Goal: Information Seeking & Learning: Learn about a topic

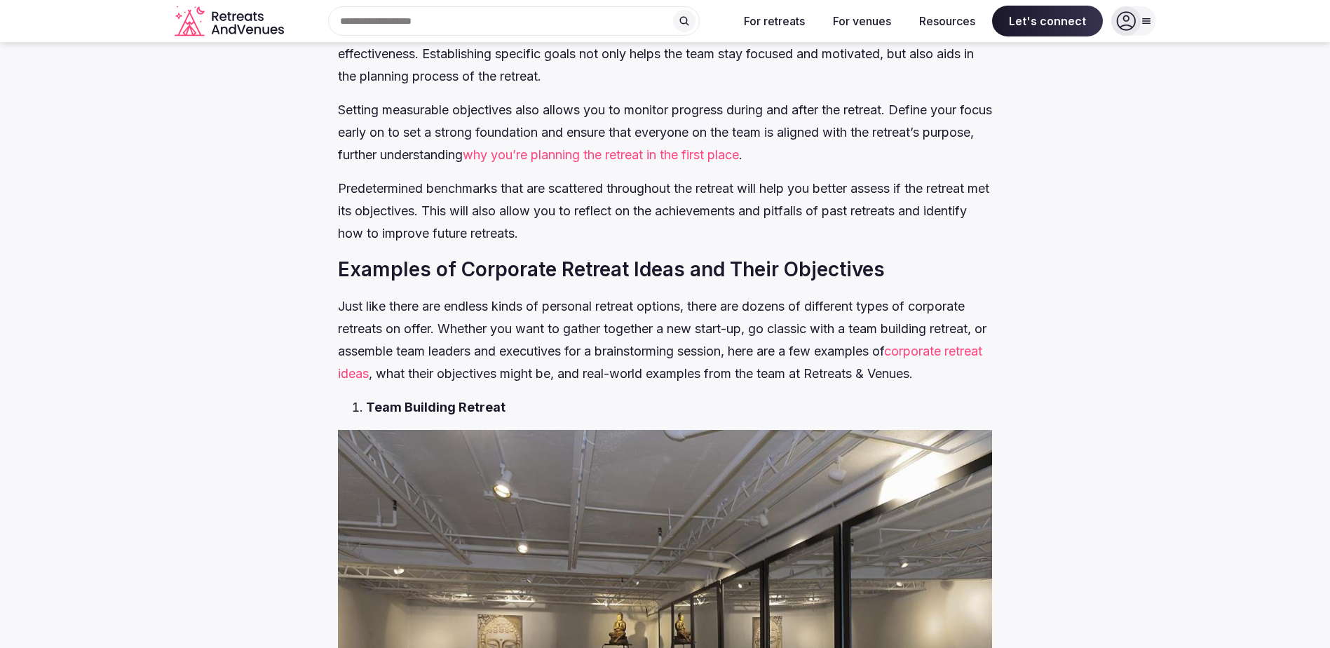
scroll to position [1612, 0]
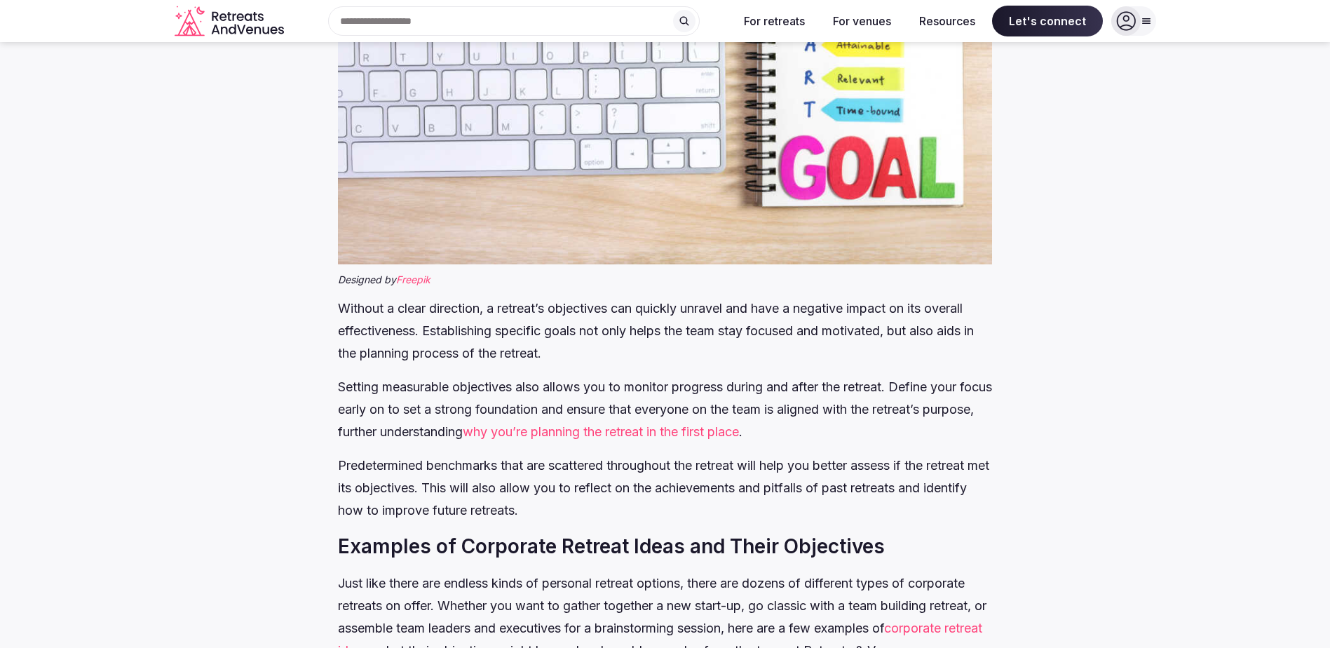
click at [601, 439] on link "why you’re planning the retreat in the first place" at bounding box center [601, 431] width 276 height 15
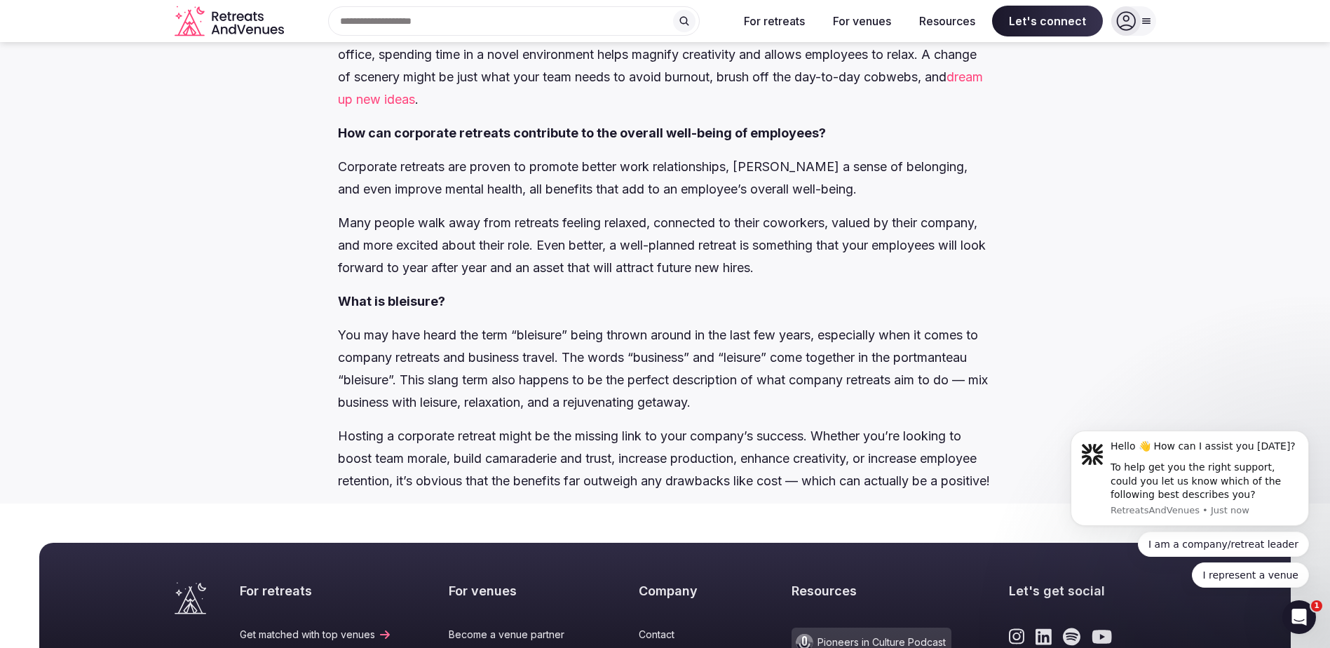
scroll to position [7289, 0]
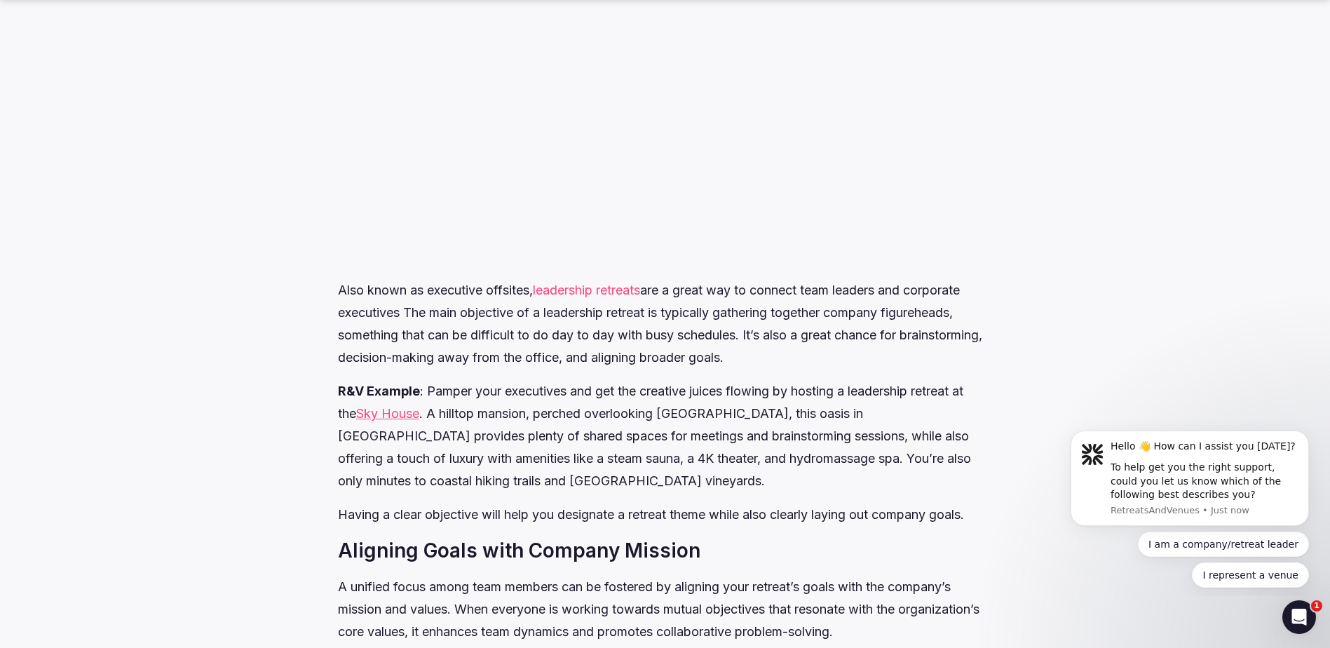
scroll to position [4626, 0]
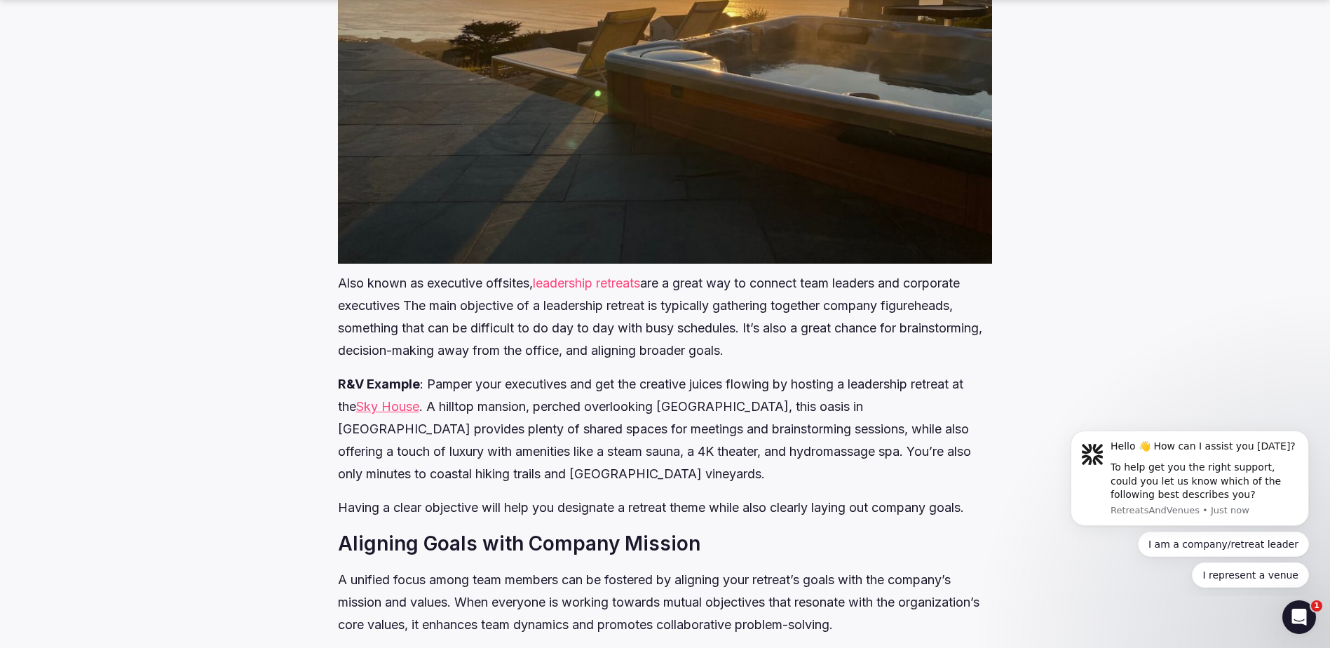
click at [632, 290] on link "leadership retreats" at bounding box center [586, 282] width 107 height 15
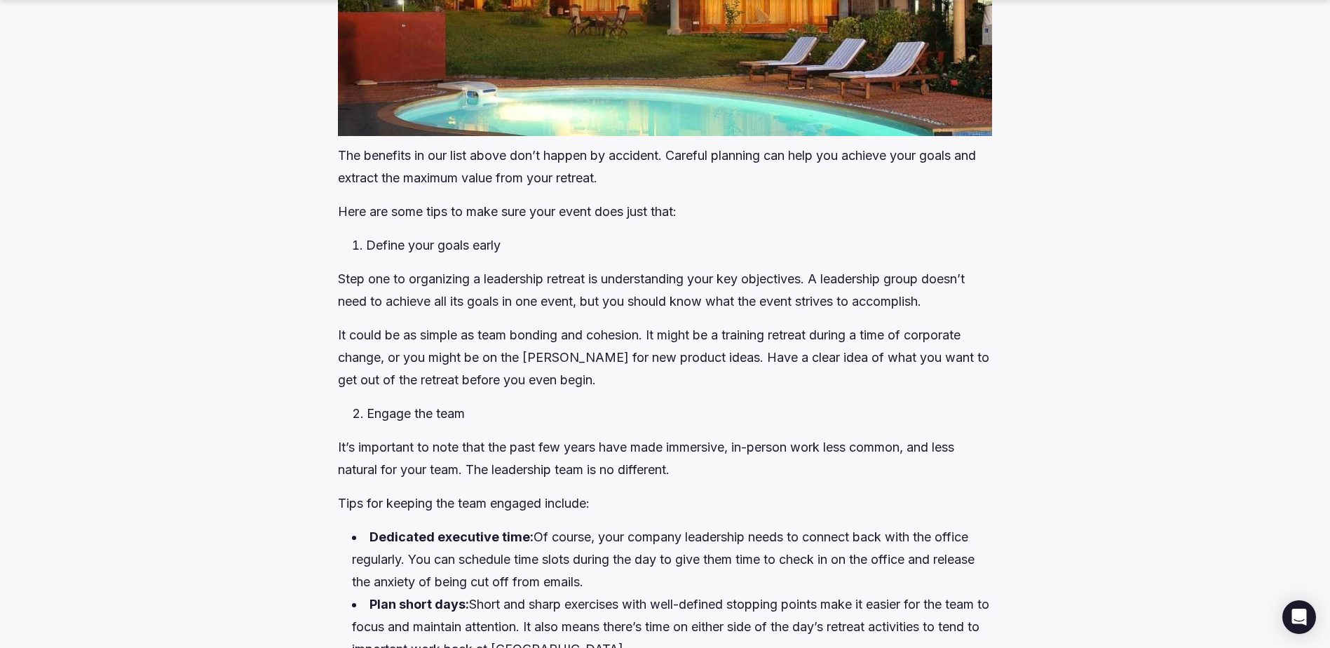
scroll to position [1682, 0]
